Goal: Information Seeking & Learning: Learn about a topic

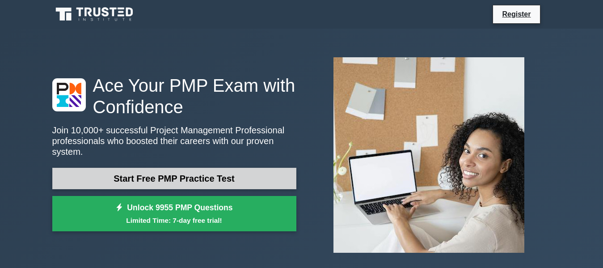
click at [194, 176] on link "Start Free PMP Practice Test" at bounding box center [174, 178] width 244 height 21
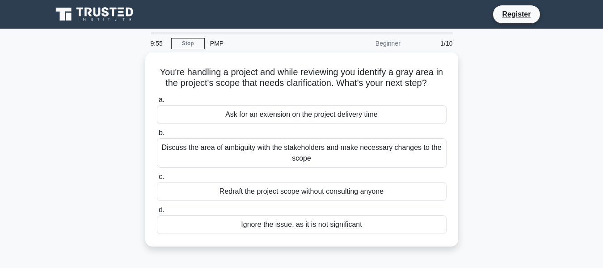
click at [481, 101] on div "You're handling a project and while reviewing you identify a gray area in the p…" at bounding box center [302, 154] width 510 height 205
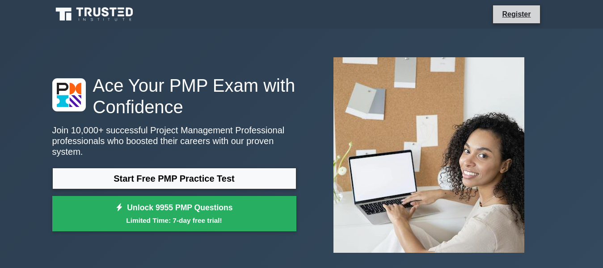
click at [494, 14] on li "Register" at bounding box center [516, 14] width 47 height 19
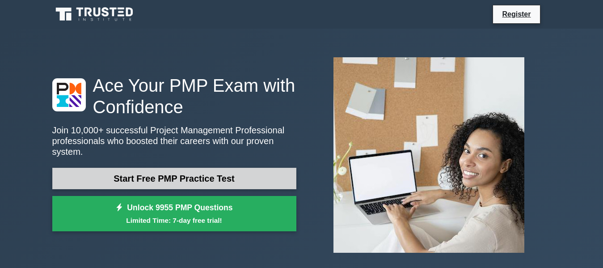
click at [190, 181] on link "Start Free PMP Practice Test" at bounding box center [174, 178] width 244 height 21
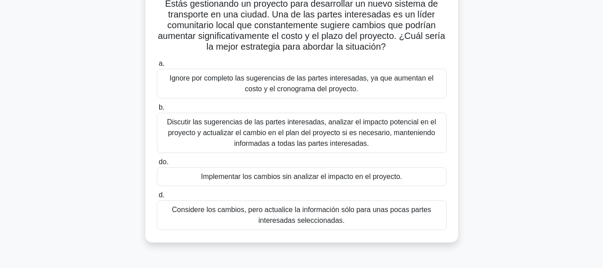
scroll to position [70, 0]
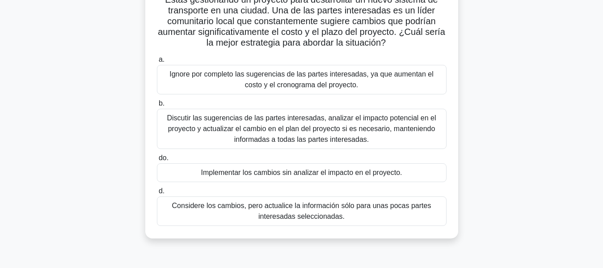
click at [263, 126] on font "Discutir las sugerencias de las partes interesadas, analizar el impacto potenci…" at bounding box center [301, 128] width 269 height 29
click at [157, 106] on input "b. Discutir las sugerencias de las partes interesadas, analizar el impacto pote…" at bounding box center [157, 104] width 0 height 6
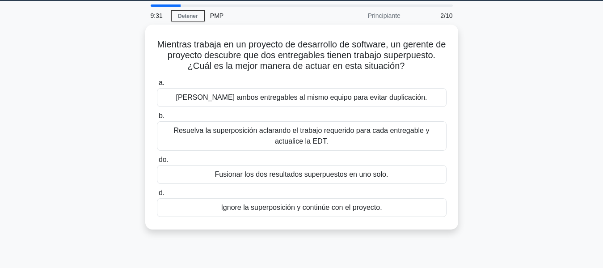
scroll to position [0, 0]
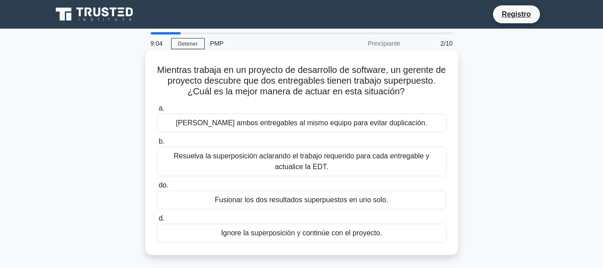
click at [235, 160] on font "Resuelva la superposición aclarando el trabajo requerido para cada entregable y…" at bounding box center [302, 161] width 256 height 18
click at [157, 144] on input "b. Resuelva la superposición aclarando el trabajo requerido para cada entregabl…" at bounding box center [157, 142] width 0 height 6
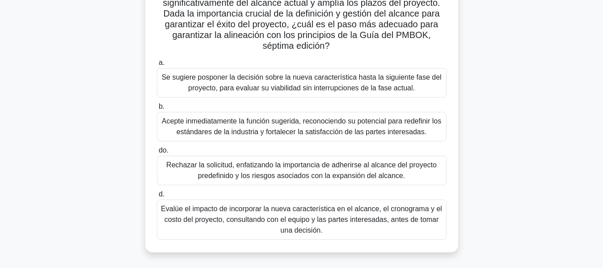
scroll to position [177, 0]
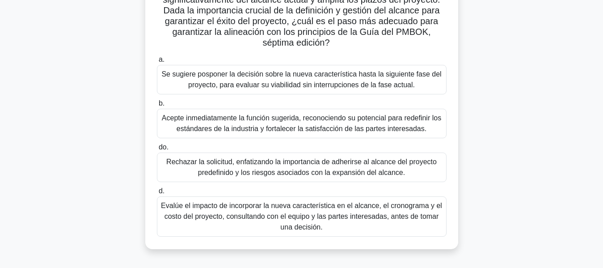
click at [357, 88] on font "Se sugiere posponer la decisión sobre la nueva característica hasta la siguient…" at bounding box center [301, 79] width 280 height 18
click at [157, 63] on input "a. Se sugiere posponer la decisión sobre la nueva característica hasta la sigui…" at bounding box center [157, 60] width 0 height 6
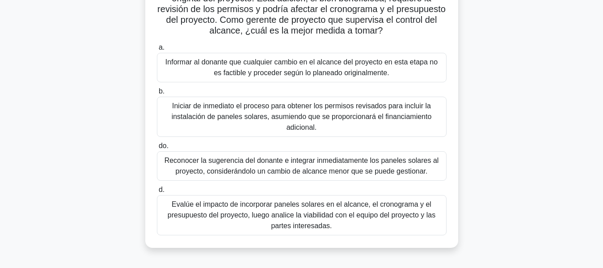
scroll to position [118, 0]
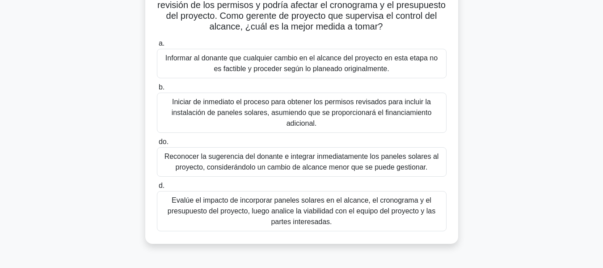
click at [355, 207] on font "Evalúe el impacto de incorporar paneles solares en el alcance, el cronograma y …" at bounding box center [302, 210] width 268 height 29
click at [157, 189] on input "d. Evalúe el impacto de incorporar paneles solares en el alcance, el cronograma…" at bounding box center [157, 186] width 0 height 6
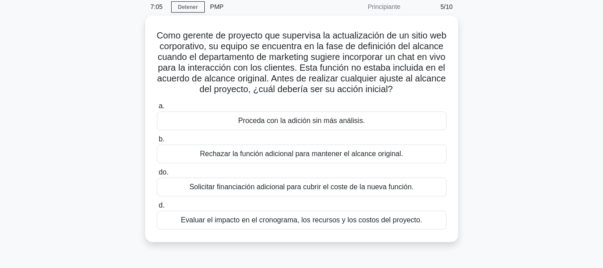
scroll to position [38, 0]
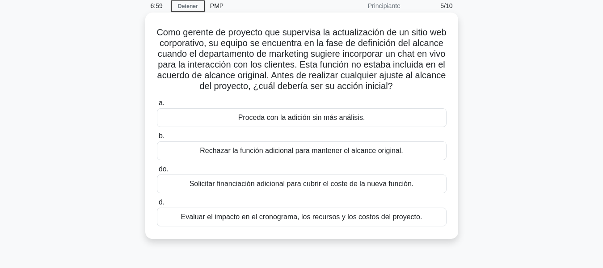
click at [361, 220] on font "Evaluar el impacto en el cronograma, los recursos y los costos del proyecto." at bounding box center [301, 217] width 241 height 8
click at [157, 205] on input "d. Evaluar el impacto en el cronograma, los recursos y los costos del proyecto." at bounding box center [157, 202] width 0 height 6
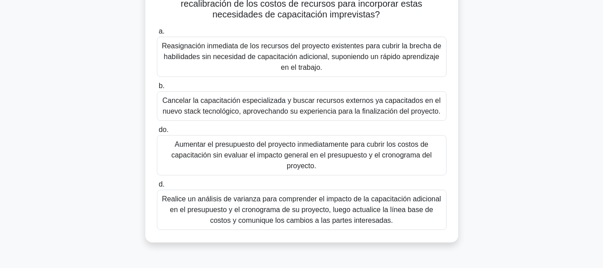
scroll to position [164, 0]
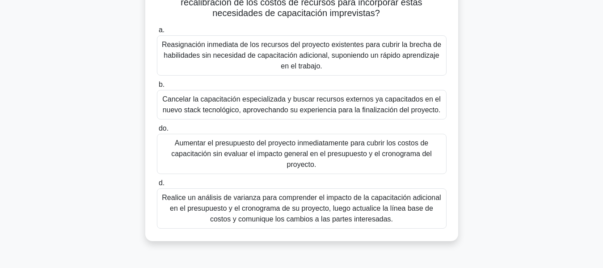
click at [381, 207] on font "Realice un análisis de varianza para comprender el impacto de la capacitación a…" at bounding box center [301, 208] width 279 height 29
click at [157, 186] on input "d. Realice un análisis de varianza para comprender el impacto de la capacitació…" at bounding box center [157, 183] width 0 height 6
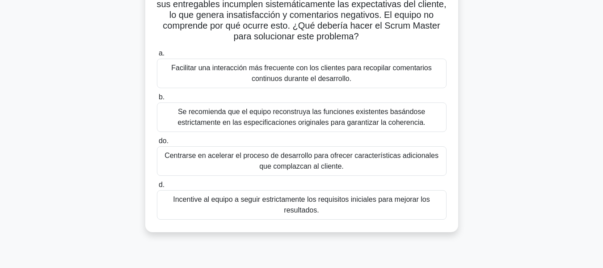
scroll to position [86, 0]
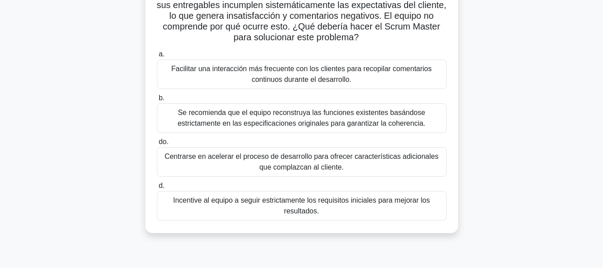
click at [297, 210] on font "Incentive al equipo a seguir estrictamente los requisitos iniciales para mejora…" at bounding box center [301, 205] width 257 height 18
click at [157, 189] on input "d. Incentive al equipo a seguir estrictamente los requisitos iniciales para mej…" at bounding box center [157, 186] width 0 height 6
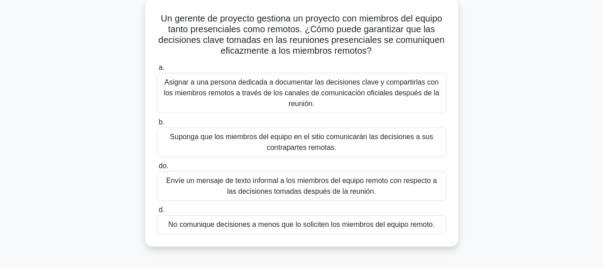
scroll to position [56, 0]
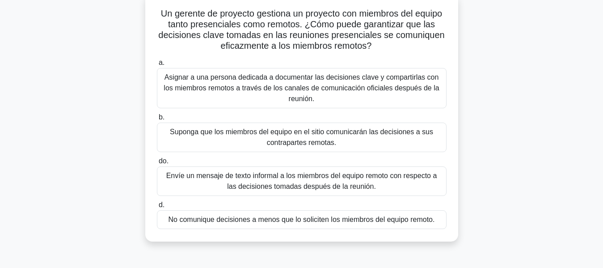
click at [358, 86] on font "Asignar a una persona dedicada a documentar las decisiones clave y compartirlas…" at bounding box center [301, 87] width 275 height 29
click at [157, 66] on input "a. Asignar a una persona dedicada a documentar las decisiones clave y compartir…" at bounding box center [157, 63] width 0 height 6
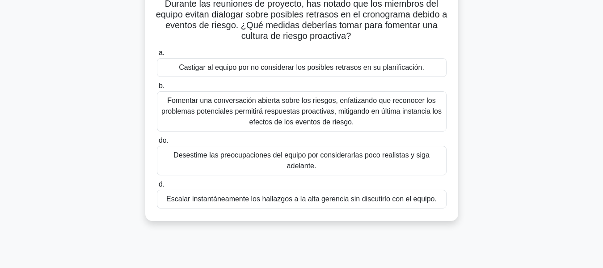
scroll to position [69, 0]
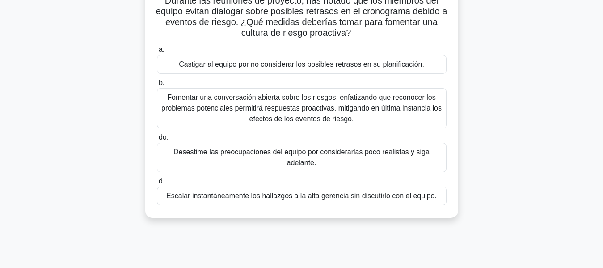
click at [346, 116] on font "Fomentar una conversación abierta sobre los riesgos, enfatizando que reconocer …" at bounding box center [301, 107] width 280 height 29
click at [157, 86] on input "b. Fomentar una conversación abierta sobre los riesgos, enfatizando que reconoc…" at bounding box center [157, 83] width 0 height 6
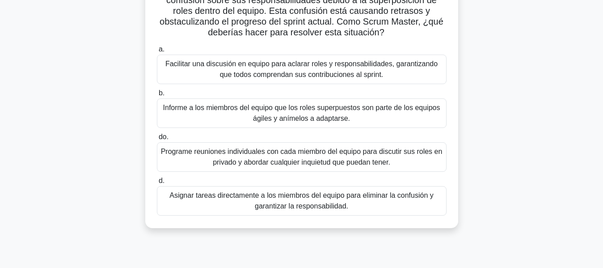
scroll to position [84, 0]
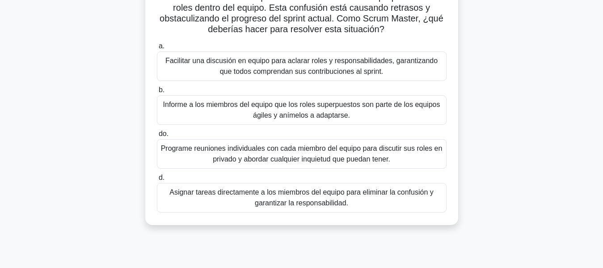
click at [334, 63] on font "Facilitar una discusión en equipo para aclarar roles y responsabilidades, garan…" at bounding box center [301, 66] width 272 height 18
click at [157, 49] on input "a. Facilitar una discusión en equipo para aclarar roles y responsabilidades, ga…" at bounding box center [157, 46] width 0 height 6
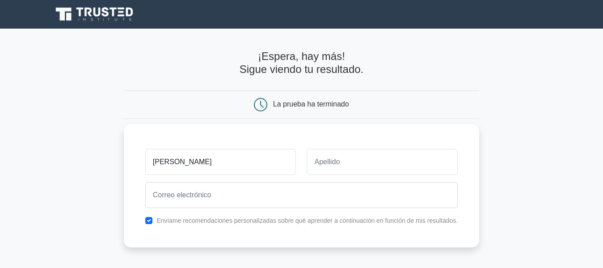
type input "[PERSON_NAME]"
click at [379, 169] on input "text" at bounding box center [382, 162] width 151 height 26
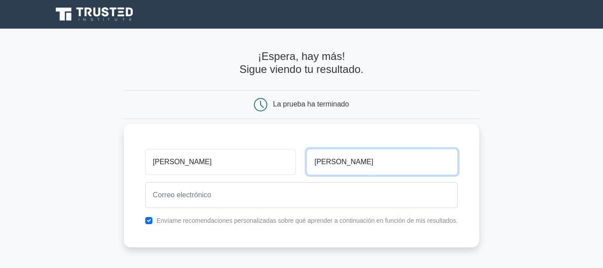
type input "[PERSON_NAME]"
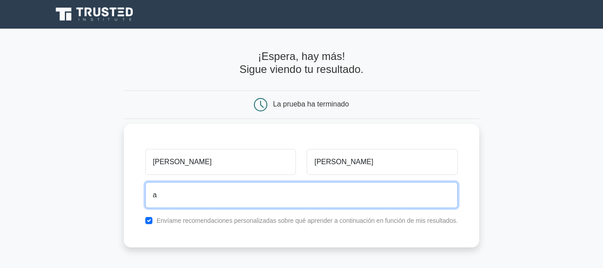
click at [291, 197] on input "a" at bounding box center [301, 195] width 313 height 26
type input "[EMAIL_ADDRESS][DOMAIN_NAME]"
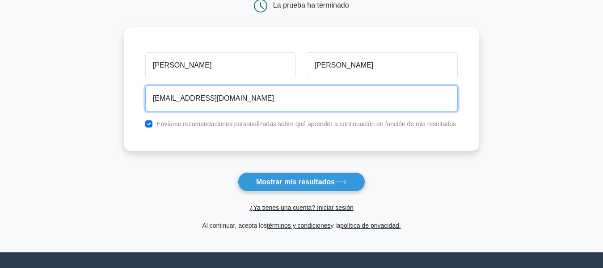
scroll to position [100, 0]
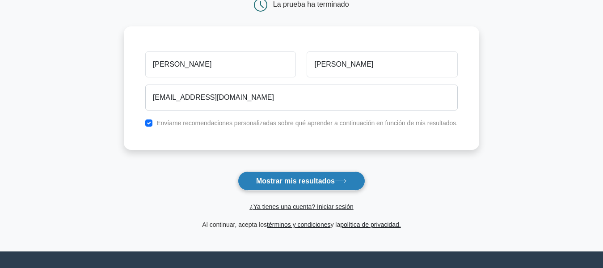
click at [290, 182] on font "Mostrar mis resultados" at bounding box center [295, 181] width 79 height 8
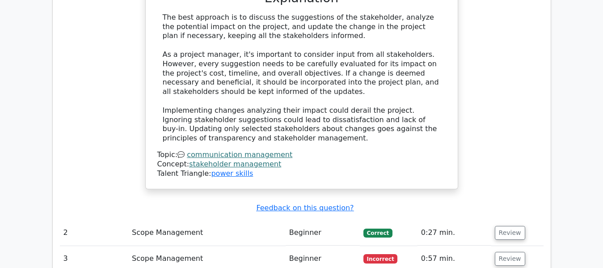
scroll to position [1039, 0]
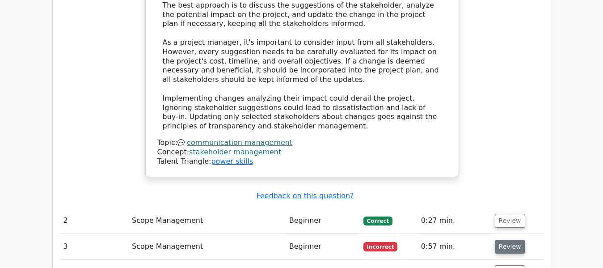
click at [500, 240] on button "Review" at bounding box center [510, 247] width 30 height 14
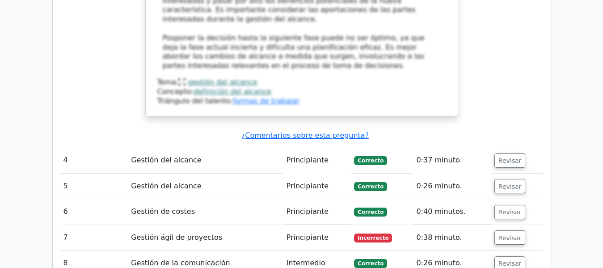
scroll to position [1877, 0]
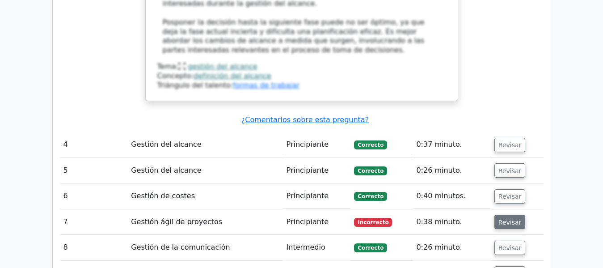
click at [510, 218] on font "Revisar" at bounding box center [509, 221] width 23 height 7
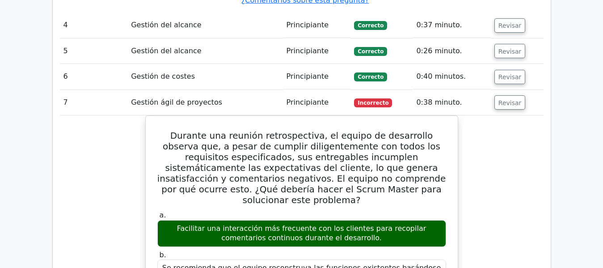
scroll to position [2004, 0]
